Goal: Task Accomplishment & Management: Manage account settings

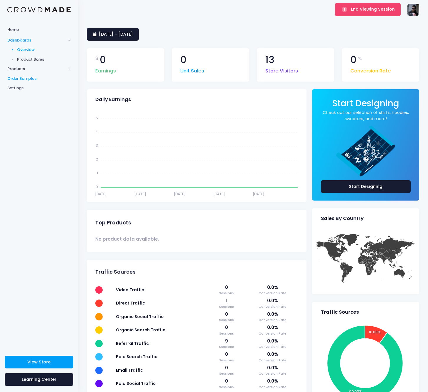
click at [14, 76] on span "Order Samples" at bounding box center [38, 79] width 63 height 6
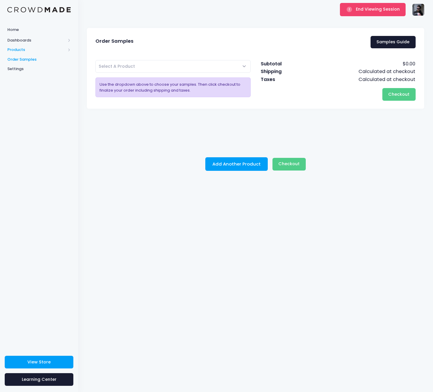
click at [16, 49] on span "Products" at bounding box center [36, 50] width 58 height 6
click at [29, 60] on span "Product Builder" at bounding box center [44, 60] width 54 height 6
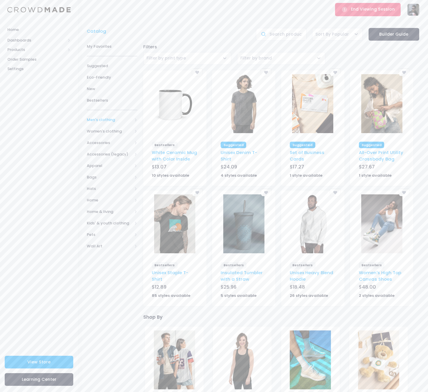
click at [108, 120] on span "Men's clothing" at bounding box center [110, 120] width 46 height 6
click at [109, 128] on span "All Men's clothing" at bounding box center [113, 133] width 34 height 11
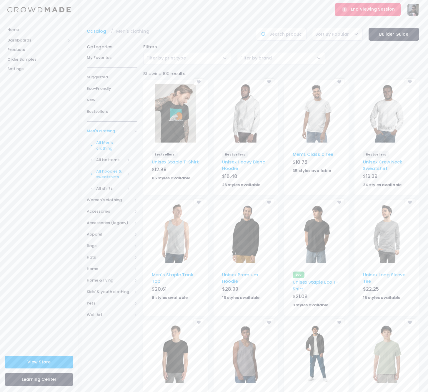
click at [118, 175] on link "All hoodies & sweatshirts" at bounding box center [108, 173] width 58 height 17
click at [117, 226] on span "All shirts" at bounding box center [110, 229] width 29 height 6
click at [104, 220] on span "T-shirts" at bounding box center [114, 223] width 31 height 6
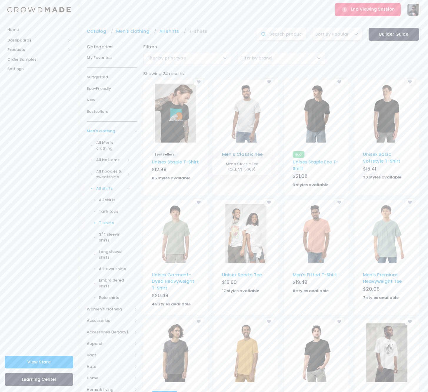
click at [246, 152] on link "Men’s Classic Tee" at bounding box center [242, 154] width 41 height 6
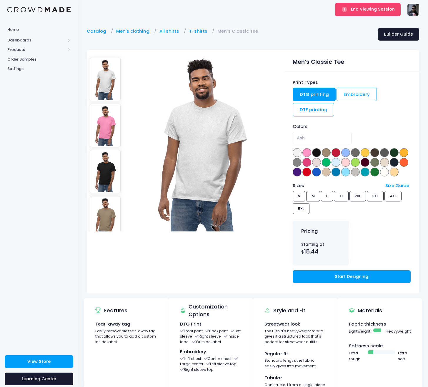
click at [369, 119] on div "Print Types DTG printing Embroidery DTF printing Colors Ash Azalea Black Brown …" at bounding box center [351, 183] width 135 height 222
click at [21, 47] on span "Products" at bounding box center [36, 50] width 58 height 6
click at [35, 69] on span "Product Editor" at bounding box center [44, 69] width 54 height 6
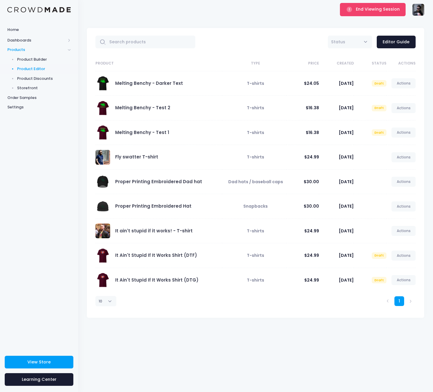
click at [150, 86] on div "Melting Benchy - Darker Text" at bounding box center [149, 83] width 68 height 6
click at [149, 84] on link "Melting Benchy - Darker Text" at bounding box center [149, 83] width 68 height 6
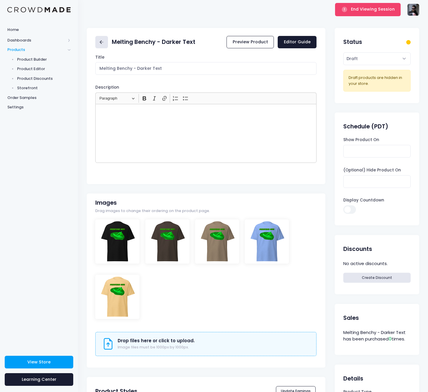
click at [102, 44] on icon at bounding box center [101, 42] width 7 height 7
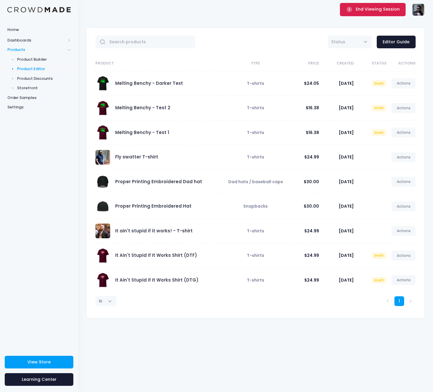
click at [371, 13] on button "End Viewing Session" at bounding box center [373, 9] width 66 height 13
